Goal: Task Accomplishment & Management: Use online tool/utility

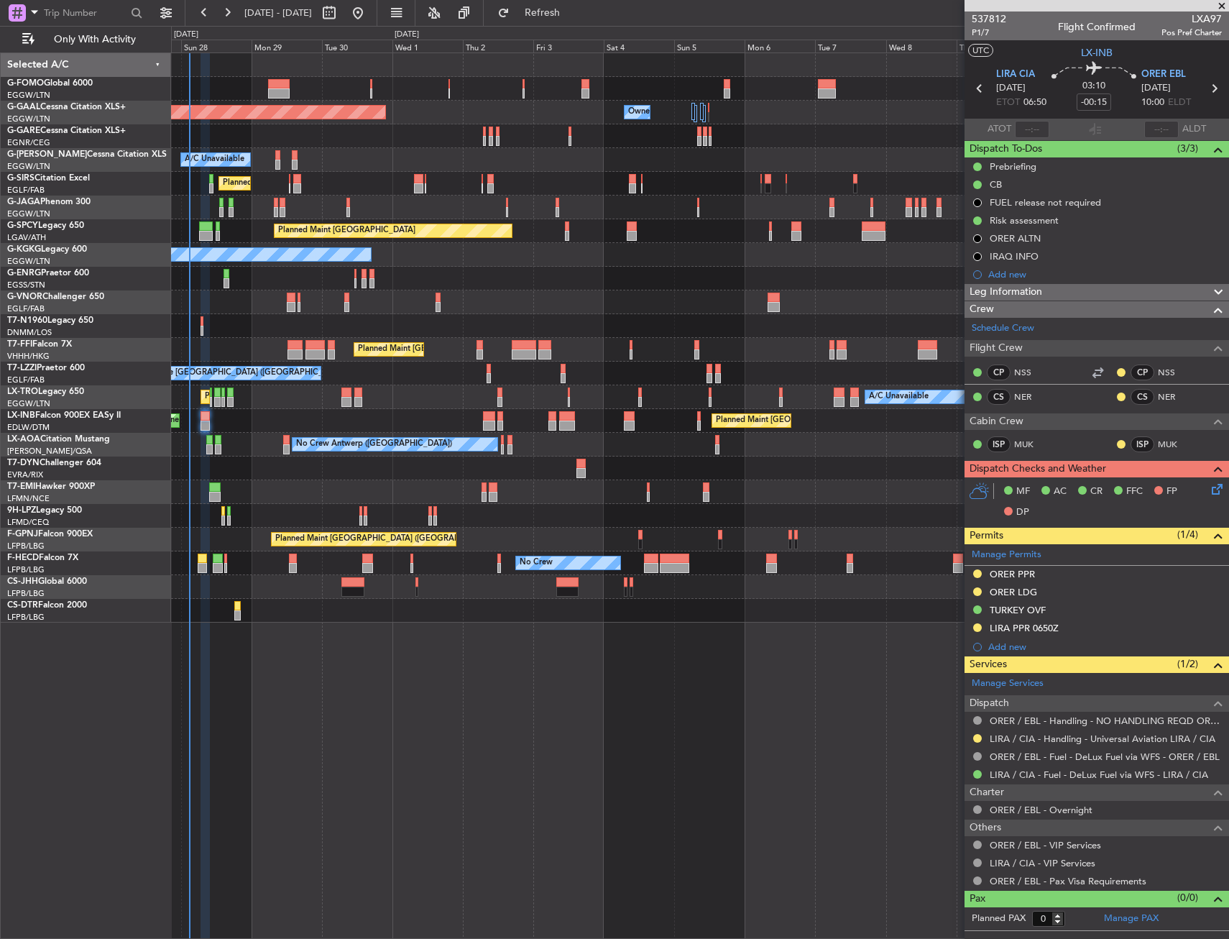
click at [589, 436] on div "Planned Maint [GEOGRAPHIC_DATA] ([GEOGRAPHIC_DATA]) Owner Owner Planned [GEOGRA…" at bounding box center [699, 337] width 1057 height 569
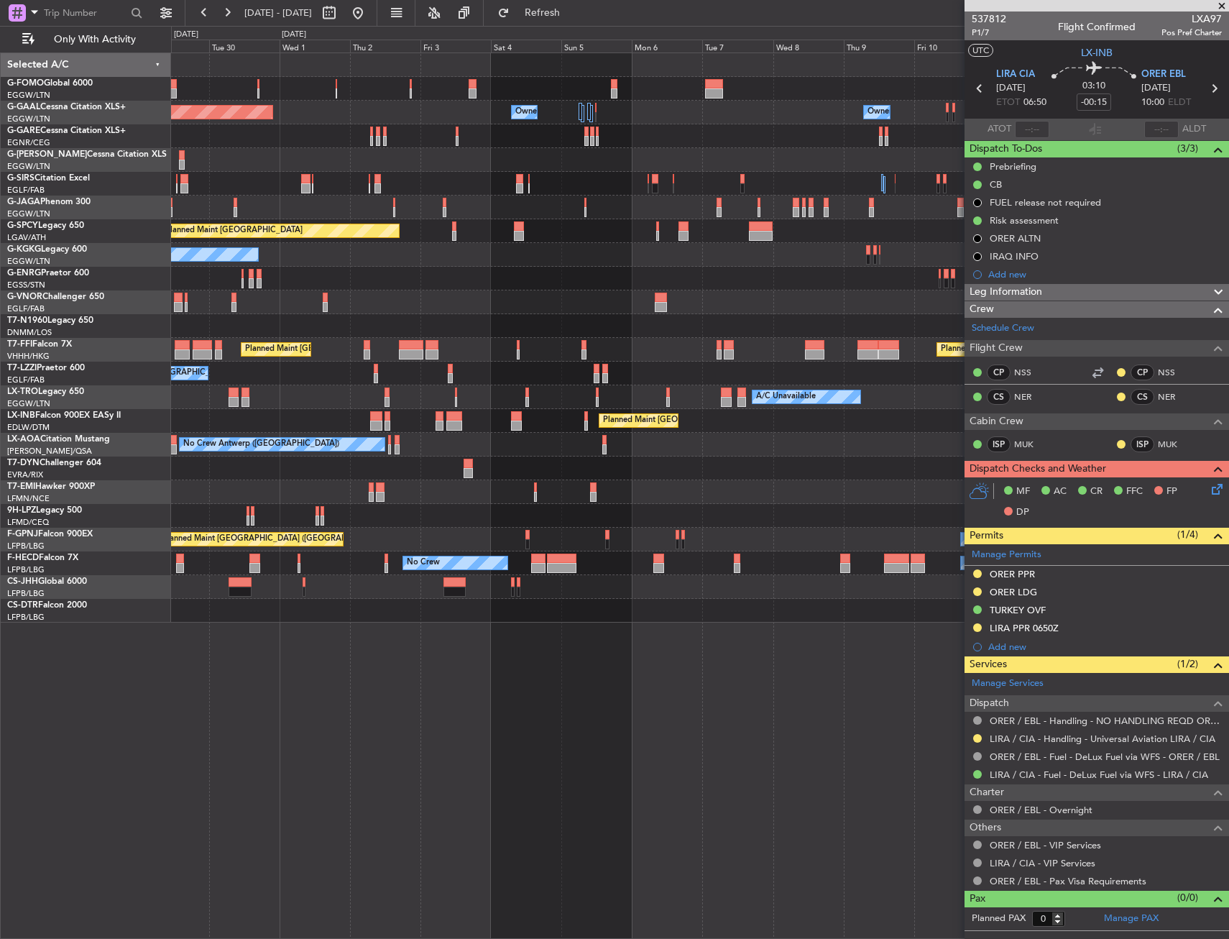
click at [439, 490] on div "Owner Owner Planned [GEOGRAPHIC_DATA] Owner Owner Owner No Crew A/C Unavailable…" at bounding box center [699, 337] width 1057 height 569
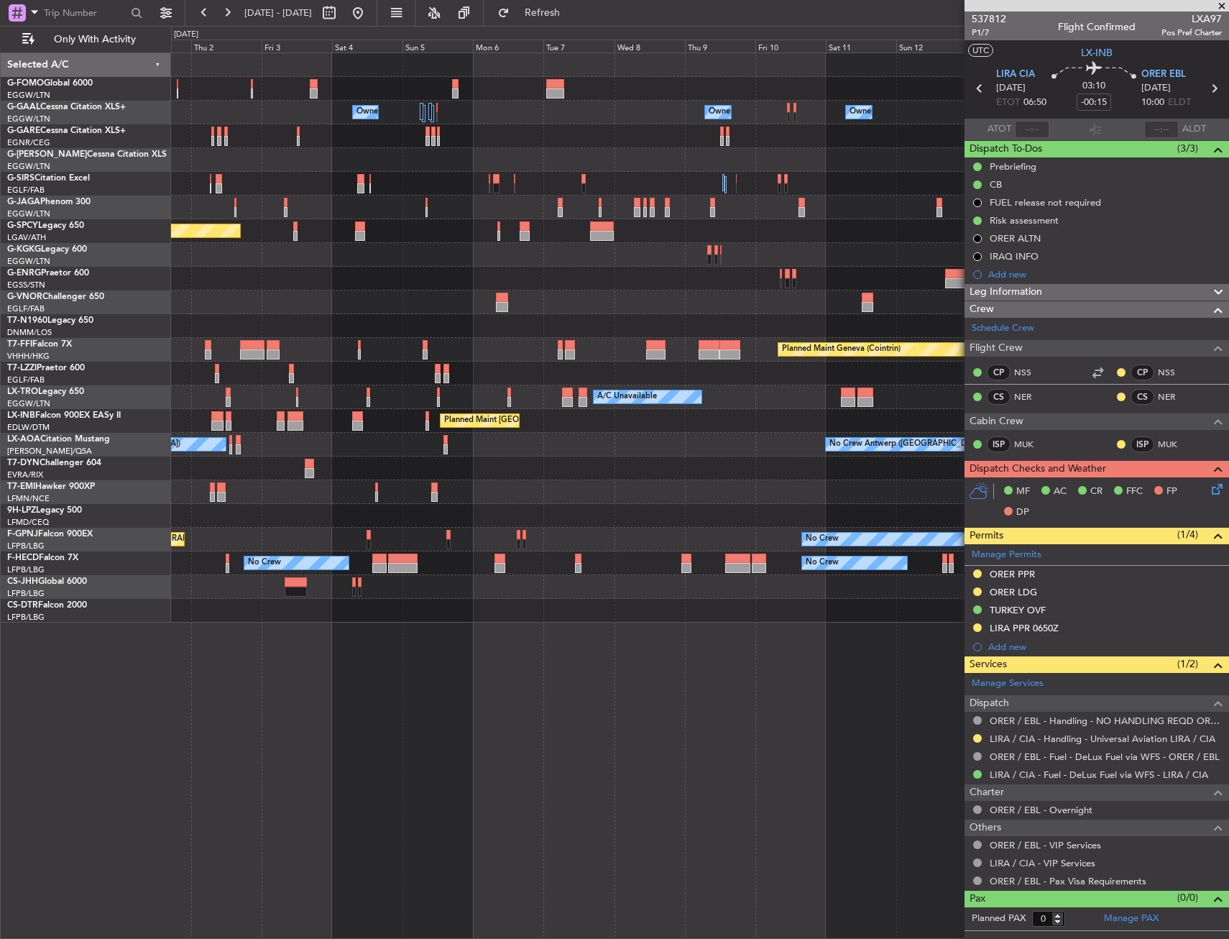
click at [433, 523] on div "Owner Owner Owner Owner Owner No Crew Owner Planned [GEOGRAPHIC_DATA] A/C Unava…" at bounding box center [699, 337] width 1057 height 569
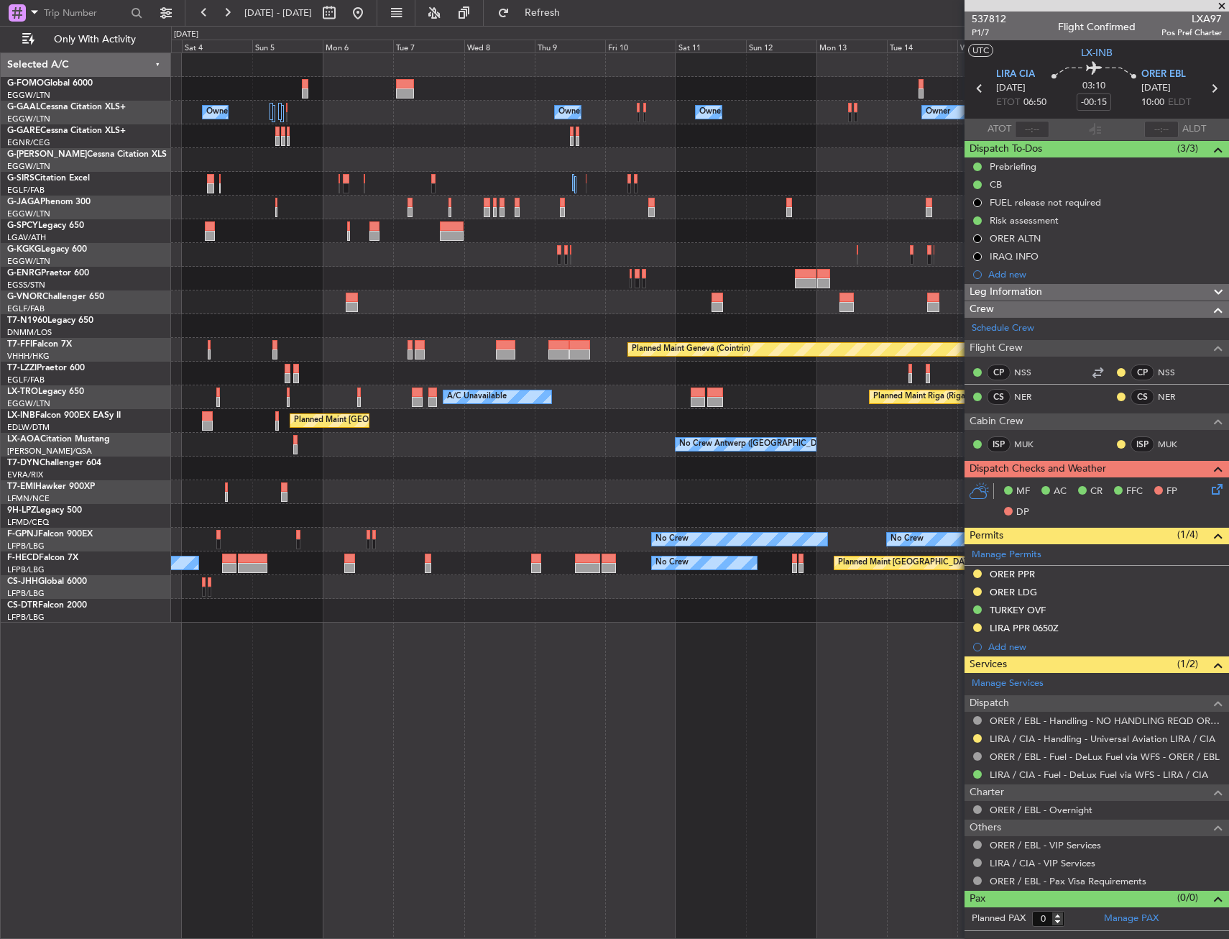
click at [428, 533] on div "Owner Owner Owner Owner Owner No Crew Owner Planned [GEOGRAPHIC_DATA] Planned M…" at bounding box center [699, 337] width 1057 height 569
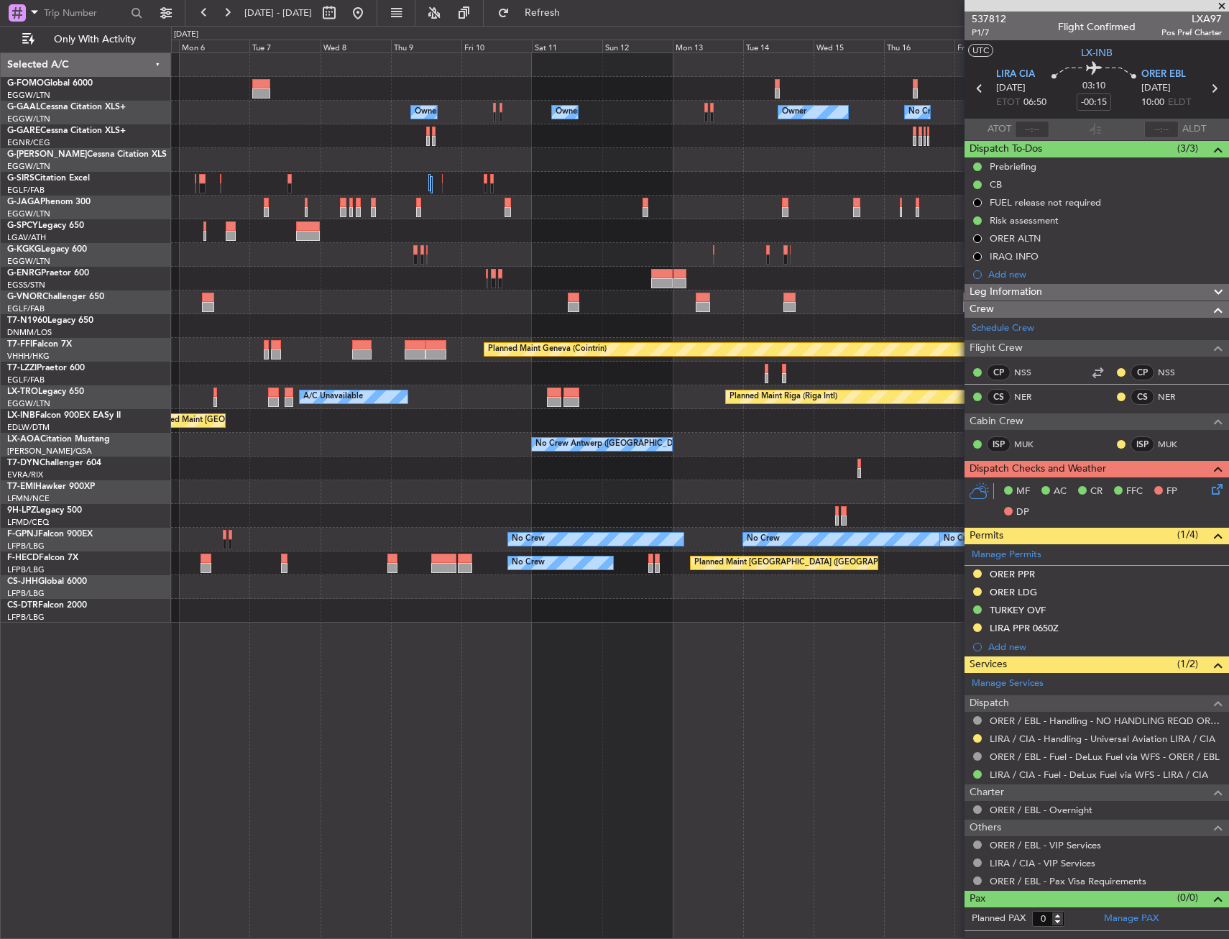
click at [381, 508] on div at bounding box center [699, 516] width 1057 height 24
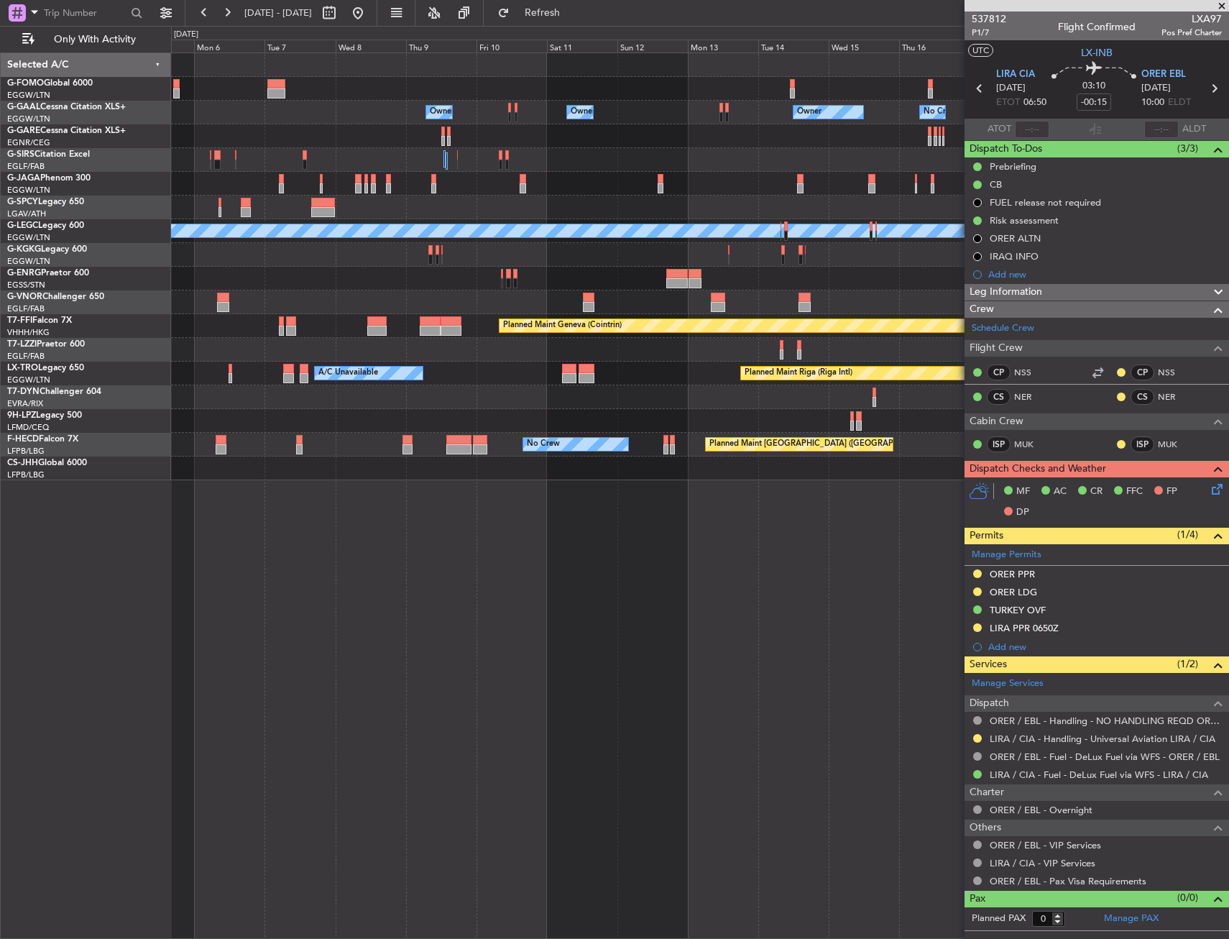
click at [464, 385] on div "Owner Owner Owner No Crew Owner Owner Owner Planned Maint [GEOGRAPHIC_DATA] ([G…" at bounding box center [699, 266] width 1057 height 427
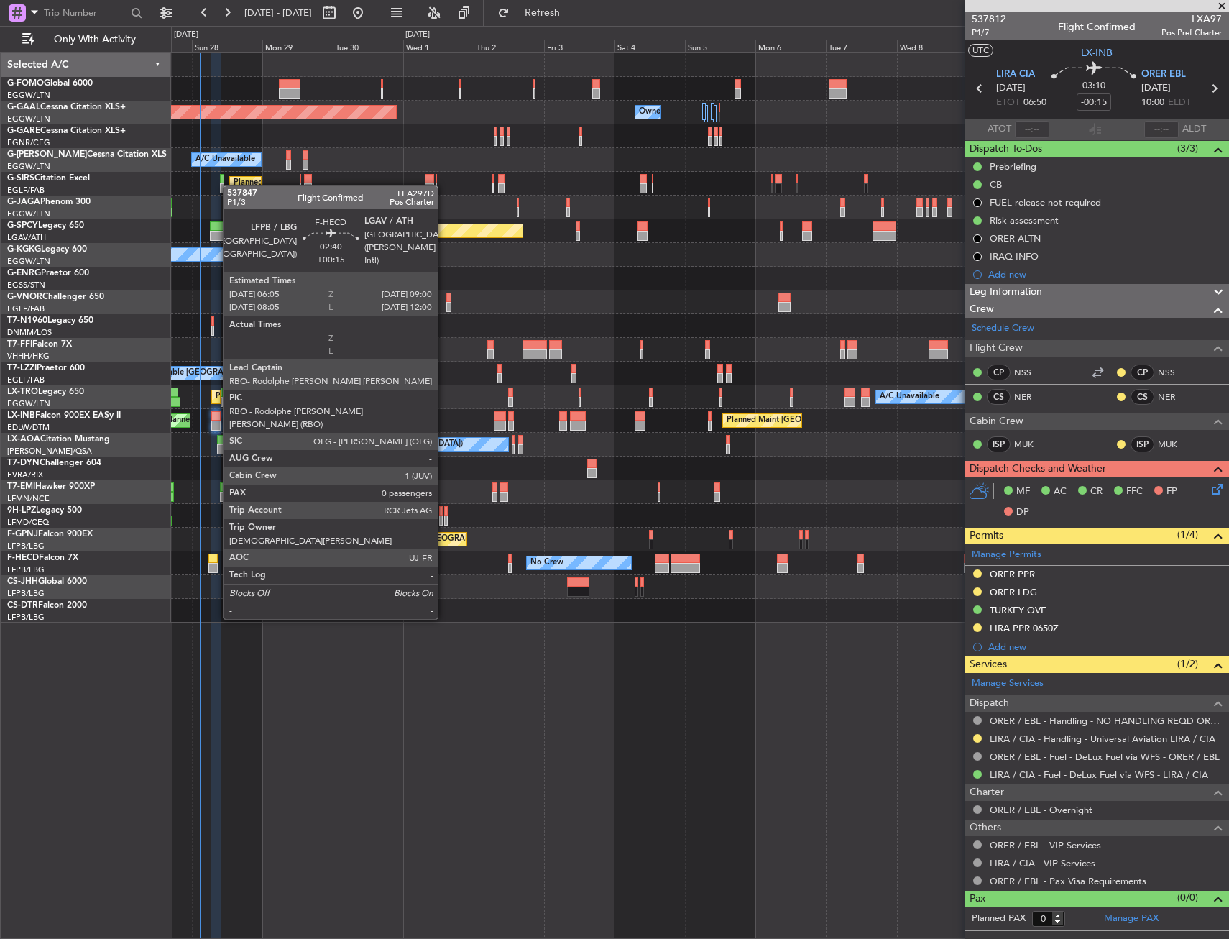
click at [216, 566] on div at bounding box center [212, 568] width 9 height 10
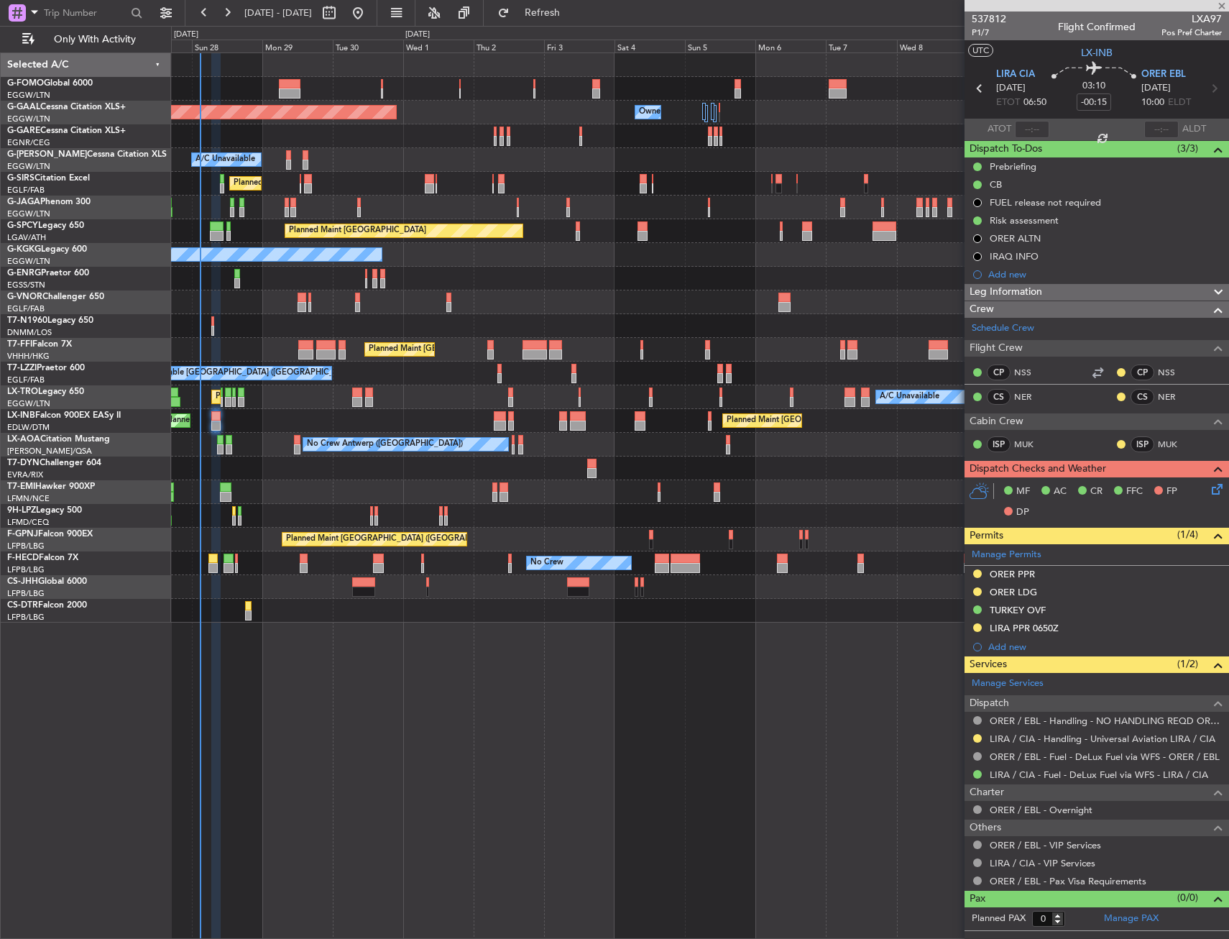
type input "+00:15"
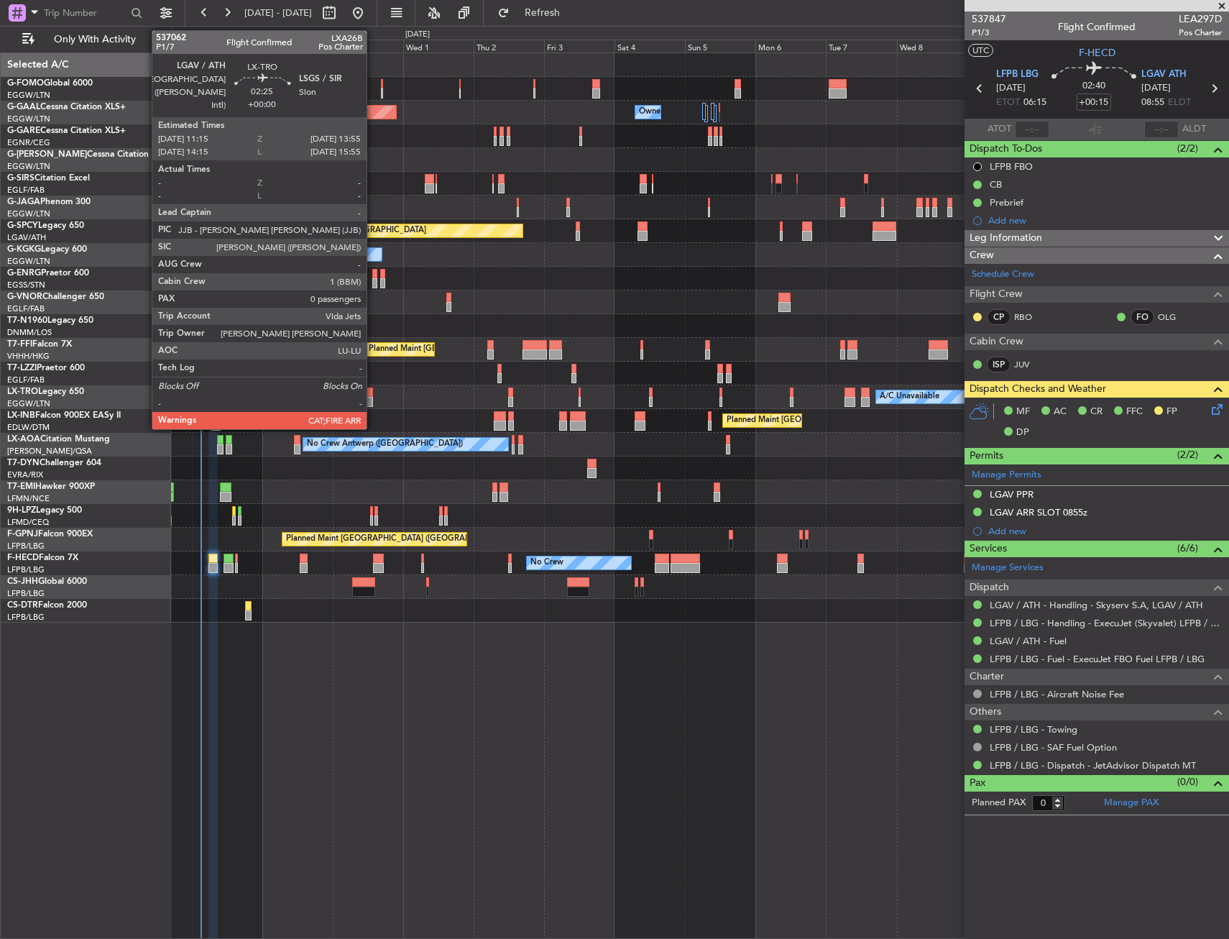
click at [373, 397] on div at bounding box center [369, 402] width 8 height 10
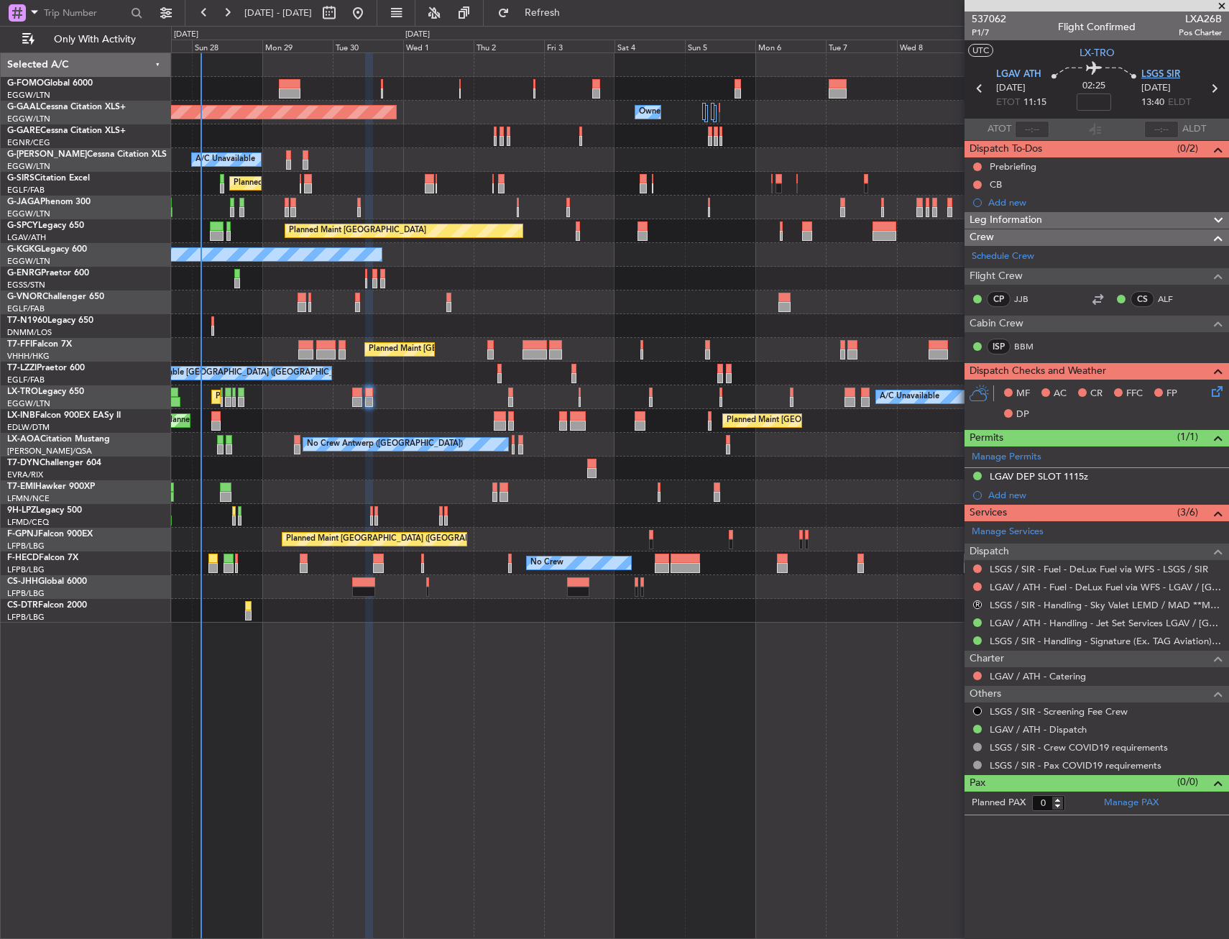
click at [1177, 70] on span "LSGS SIR" at bounding box center [1160, 75] width 39 height 14
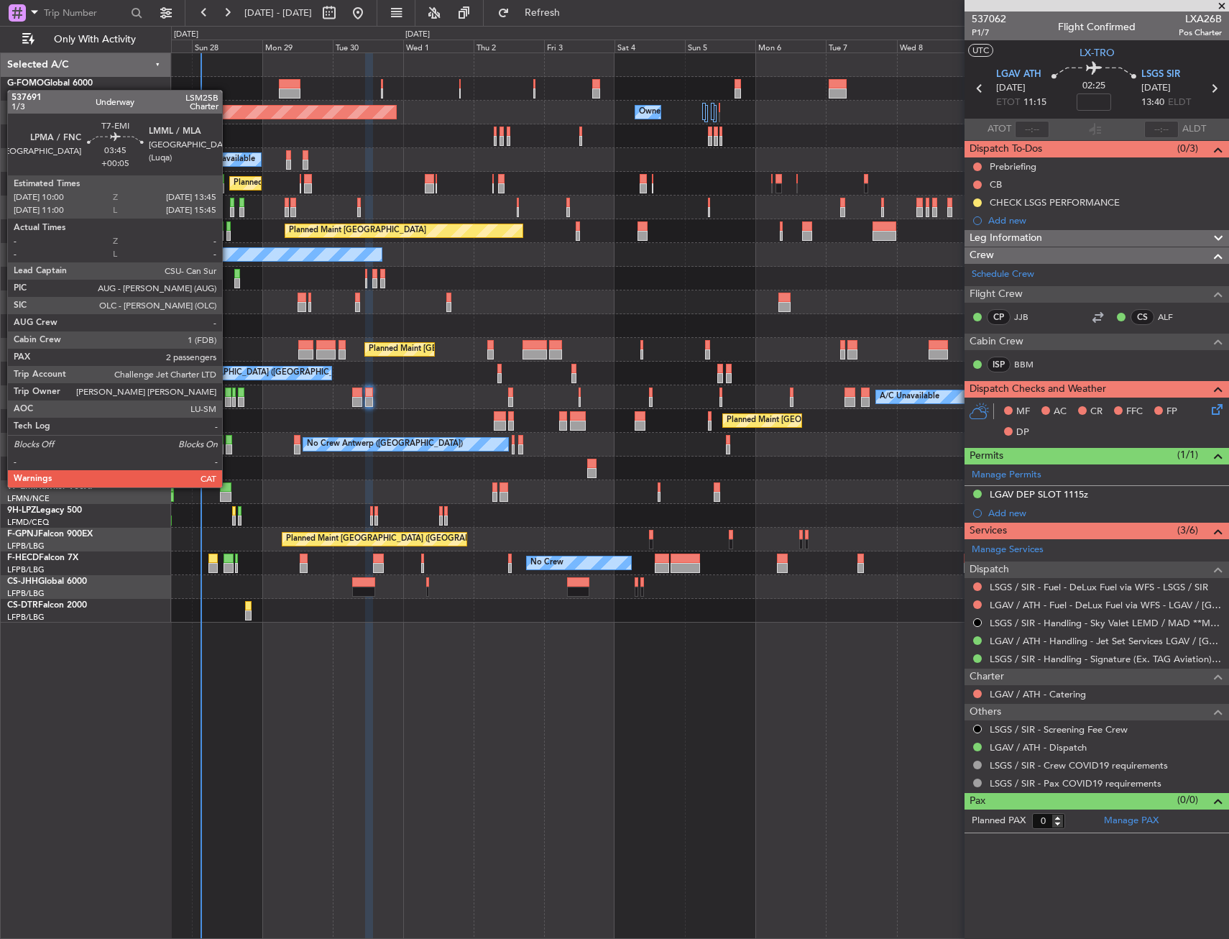
click at [229, 486] on div at bounding box center [226, 487] width 12 height 10
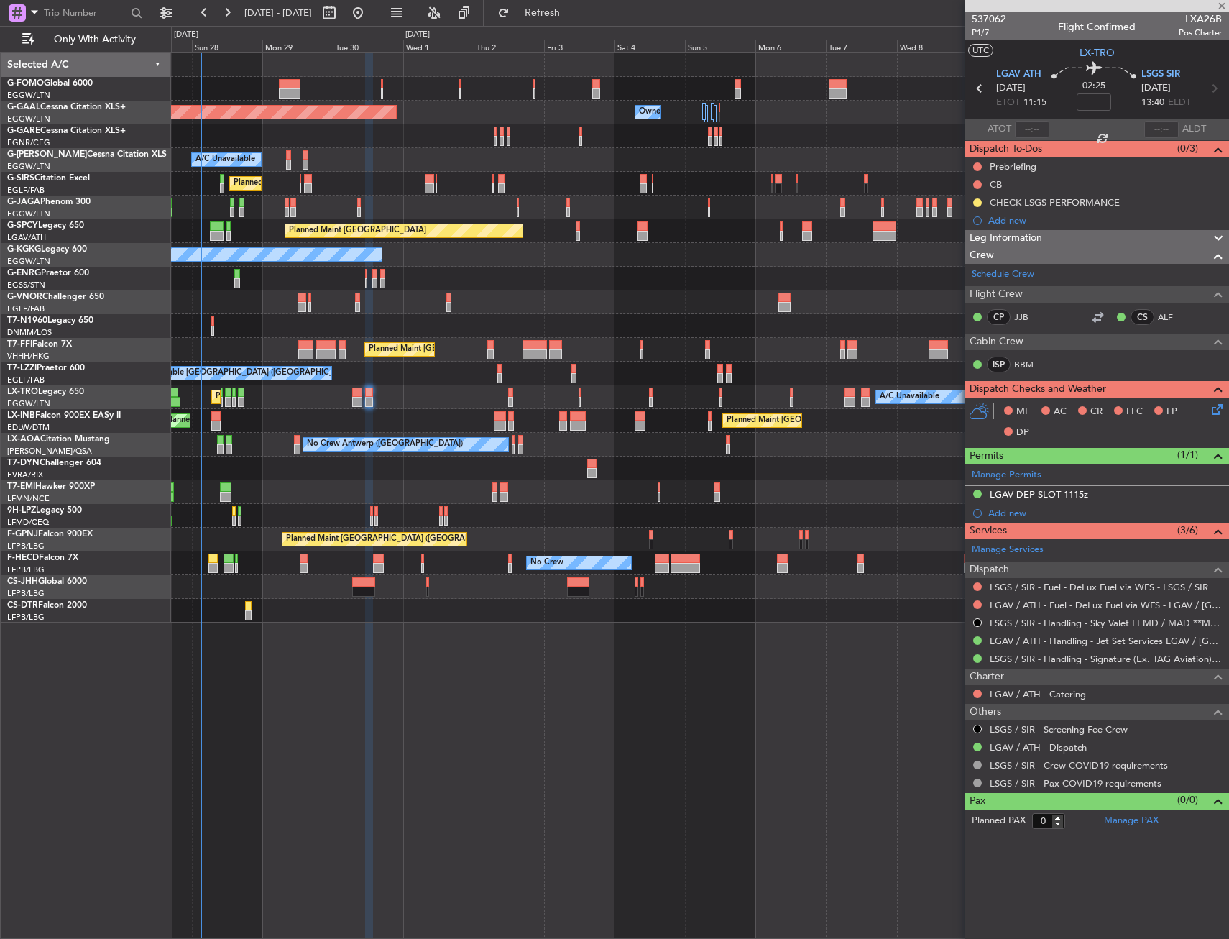
type input "+00:05"
type input "2"
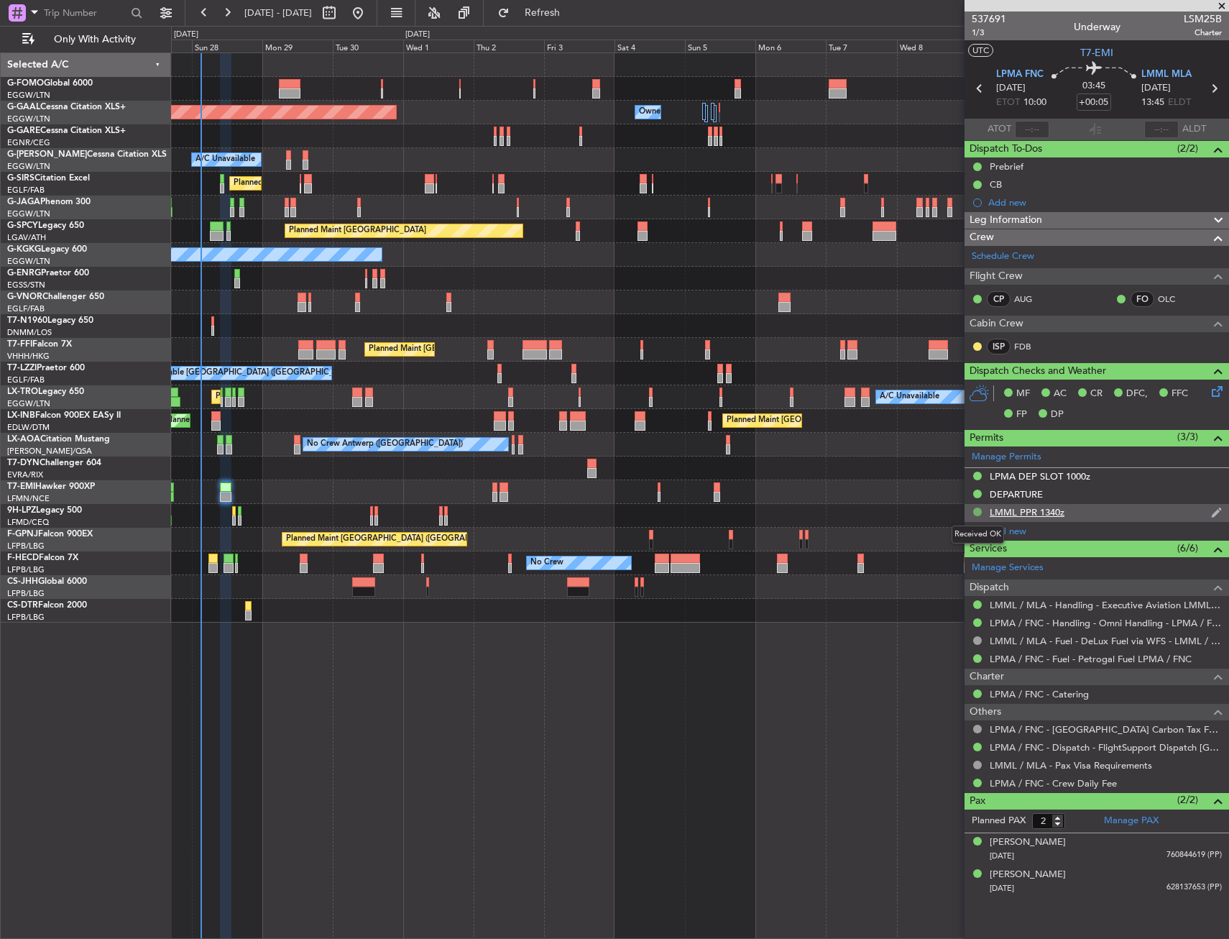
click at [978, 511] on button at bounding box center [977, 511] width 9 height 9
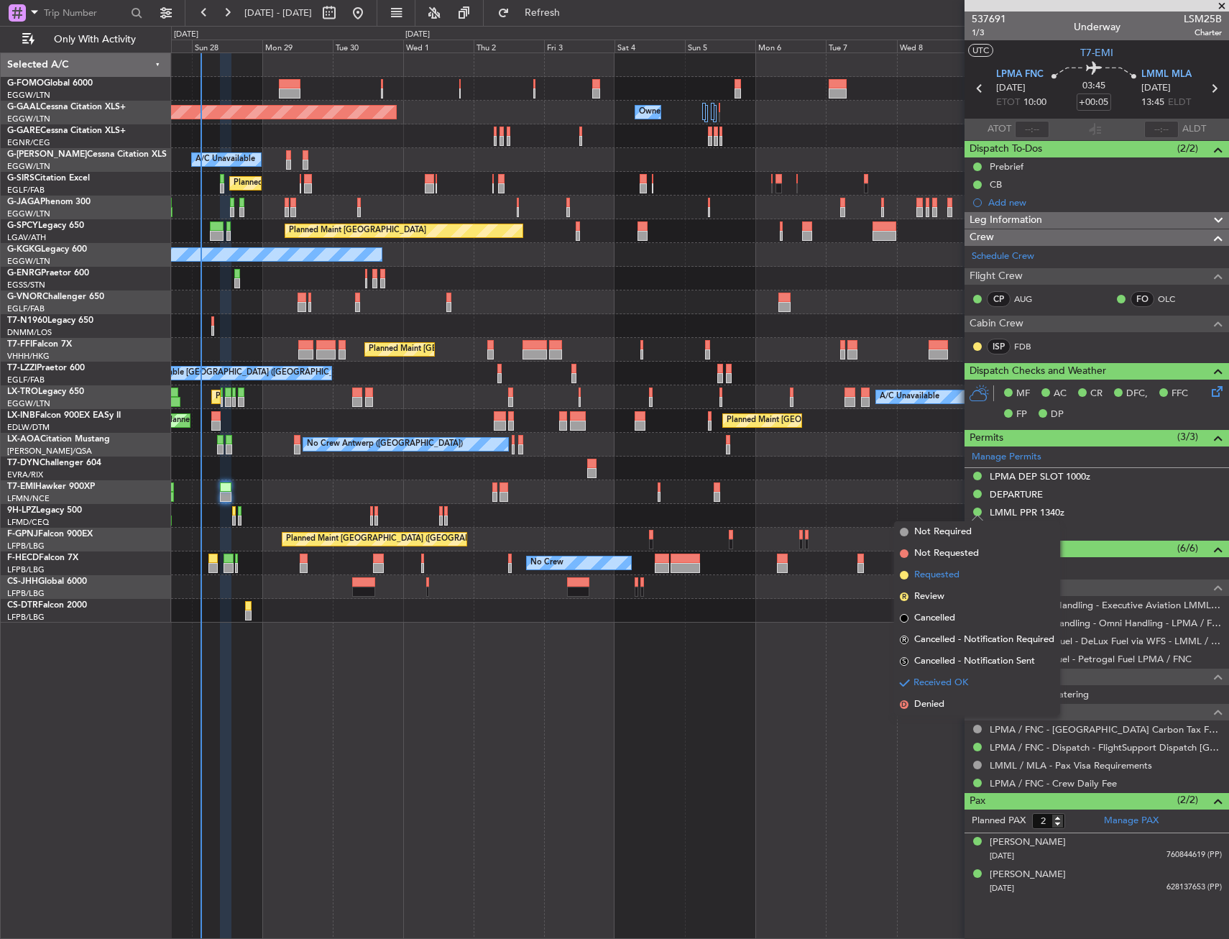
click at [954, 575] on span "Requested" at bounding box center [936, 575] width 45 height 14
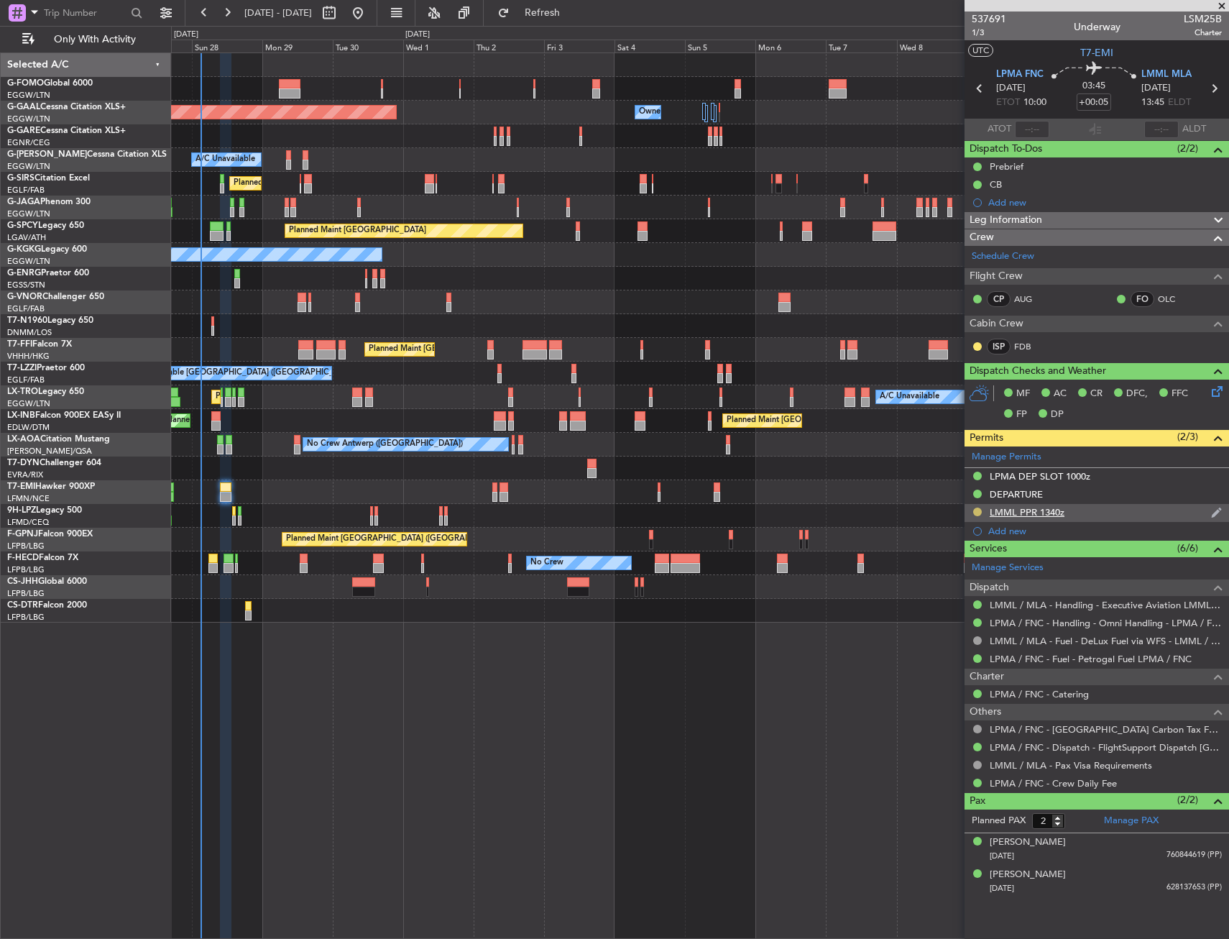
click at [976, 509] on button at bounding box center [977, 511] width 9 height 9
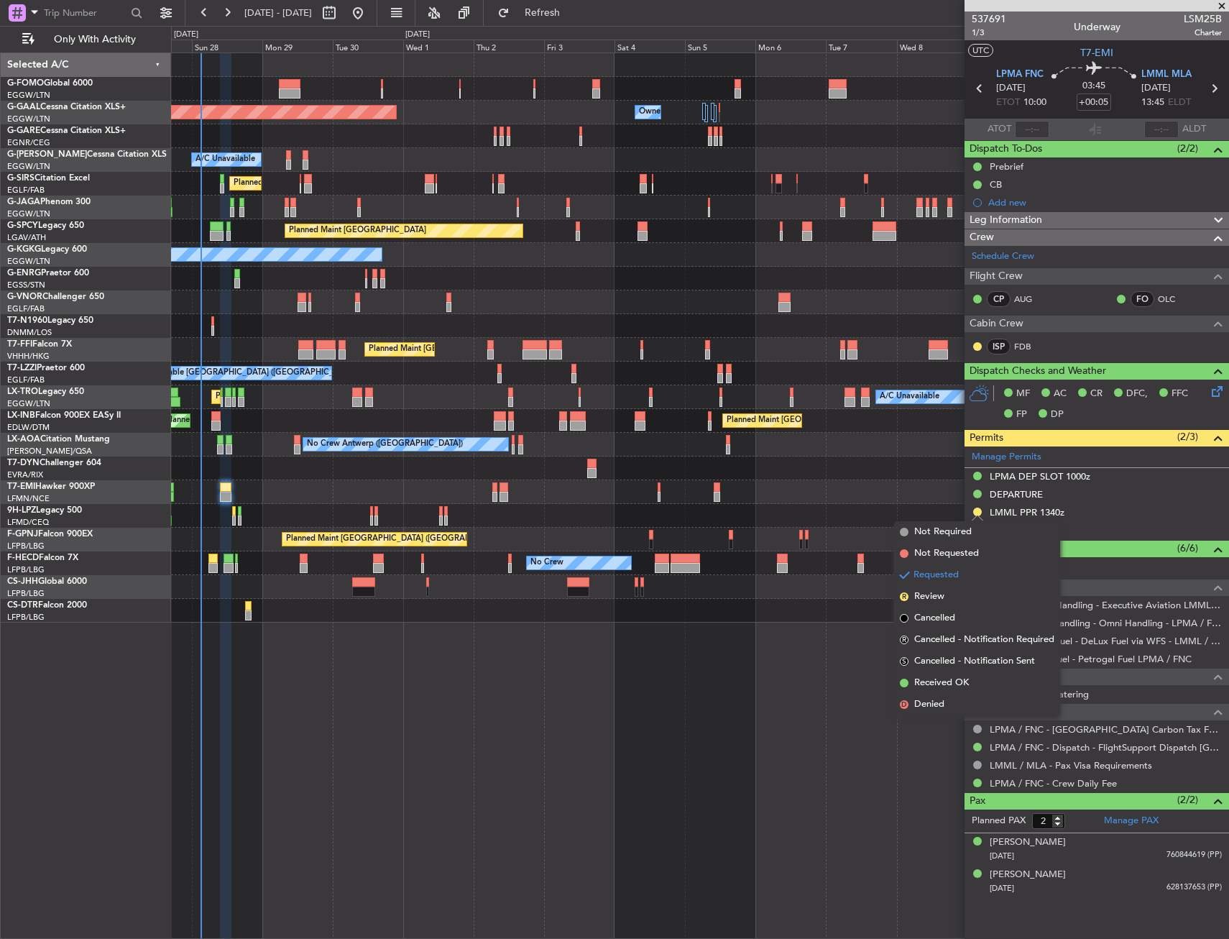
click at [771, 635] on div "Planned Maint [GEOGRAPHIC_DATA] ([GEOGRAPHIC_DATA]) Owner Owner Planned [GEOGRA…" at bounding box center [700, 495] width 1058 height 886
click at [932, 495] on div at bounding box center [699, 492] width 1057 height 24
